Goal: Download file/media

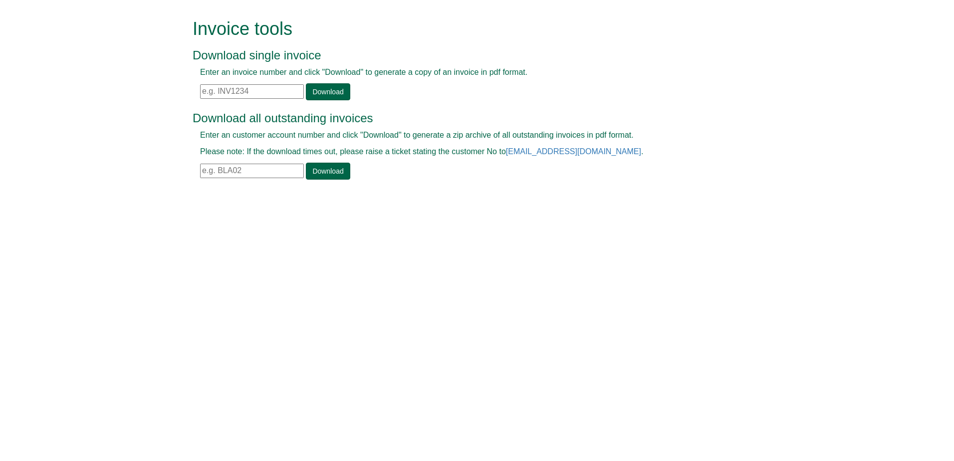
click at [229, 89] on input "text" at bounding box center [252, 91] width 104 height 14
paste input "INV1379884"
type input "INV1379884"
click at [335, 86] on link "Download" at bounding box center [328, 91] width 44 height 17
click at [234, 170] on input "text" at bounding box center [252, 171] width 104 height 14
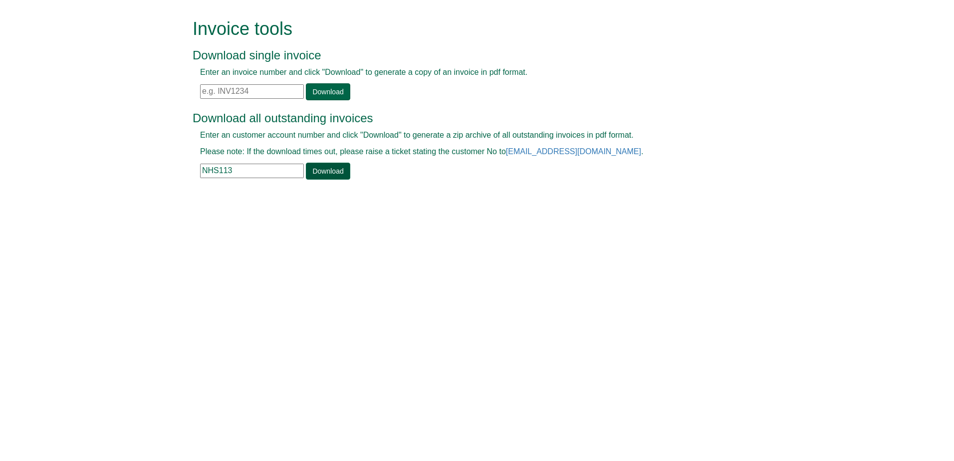
type input "NHS113"
click at [324, 174] on link "Download" at bounding box center [328, 171] width 44 height 17
